Goal: Transaction & Acquisition: Purchase product/service

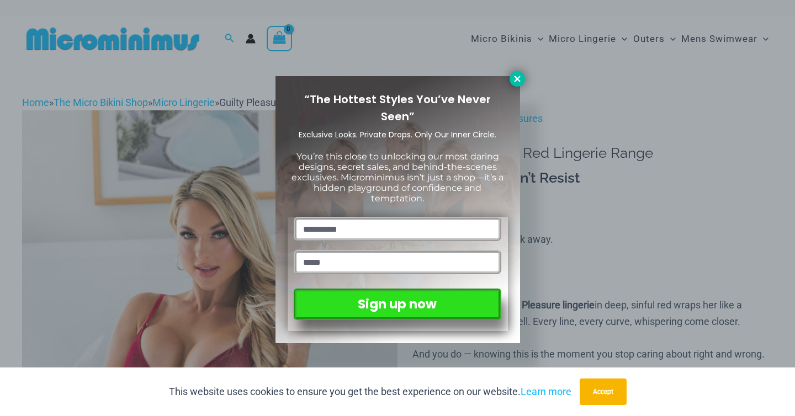
click at [511, 81] on button at bounding box center [517, 78] width 15 height 15
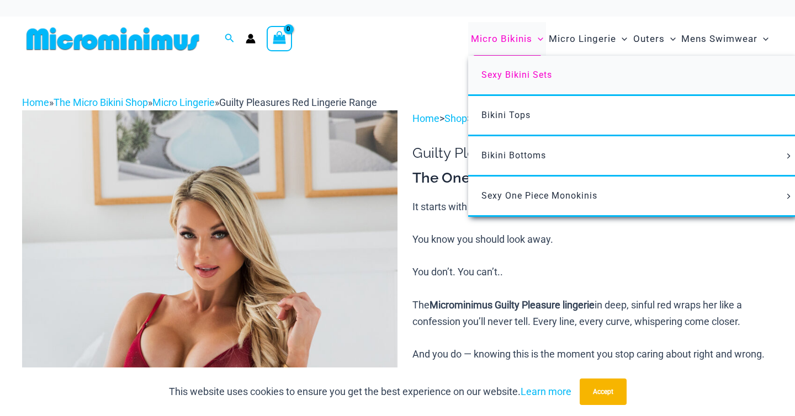
click at [532, 81] on link "Sexy Bikini Sets" at bounding box center [632, 76] width 328 height 40
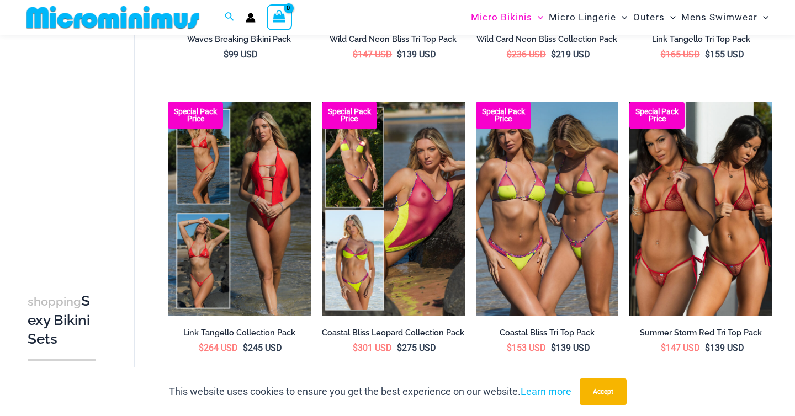
scroll to position [315, 0]
